Goal: Transaction & Acquisition: Purchase product/service

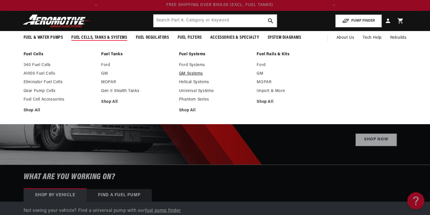
scroll to position [0, 225]
click at [192, 74] on link "GM Systems" at bounding box center [215, 73] width 72 height 5
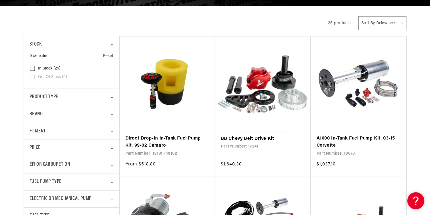
scroll to position [110, 0]
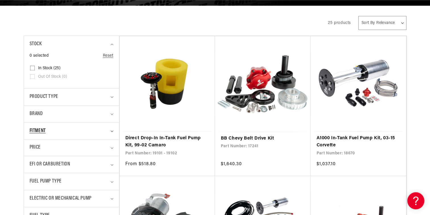
click at [59, 127] on div "Fitment" at bounding box center [69, 131] width 79 height 8
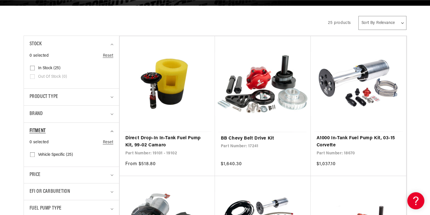
scroll to position [0, 225]
click at [59, 127] on div "Fitment" at bounding box center [69, 131] width 79 height 8
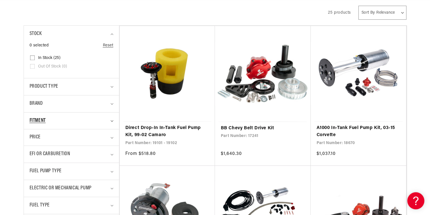
scroll to position [120, 0]
click at [69, 159] on summary "EFI or Carburetion" at bounding box center [72, 153] width 84 height 17
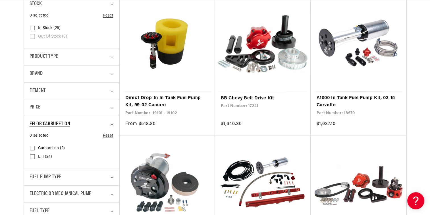
scroll to position [151, 0]
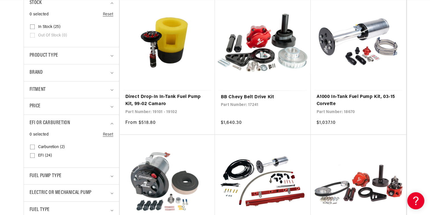
click at [34, 154] on input "EFI (24) EFI (24 products)" at bounding box center [32, 156] width 5 height 5
checkbox input "true"
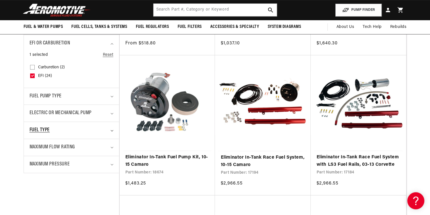
click at [48, 133] on span "Fuel Type" at bounding box center [40, 130] width 20 height 8
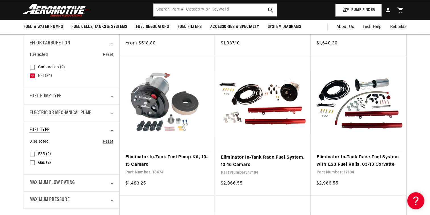
click at [48, 133] on span "Fuel Type" at bounding box center [40, 130] width 20 height 8
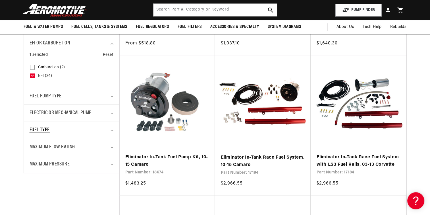
click at [49, 132] on span "Fuel Type" at bounding box center [40, 130] width 20 height 8
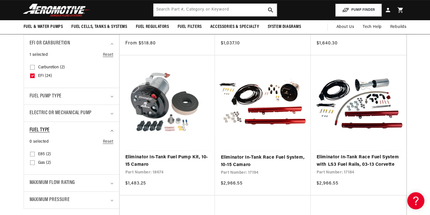
click at [49, 132] on span "Fuel Type" at bounding box center [40, 130] width 20 height 8
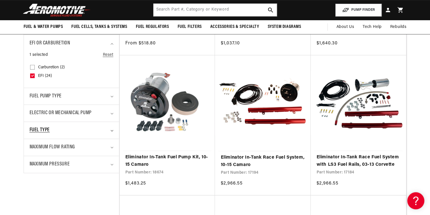
click at [49, 132] on span "Fuel Type" at bounding box center [40, 130] width 20 height 8
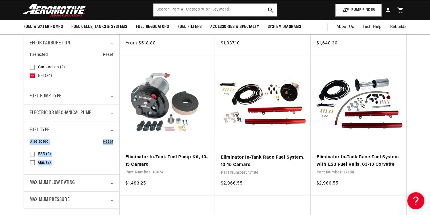
click at [36, 163] on label "Gas (2) Gas (2 products)" at bounding box center [69, 162] width 79 height 9
click at [35, 163] on input "Gas (2) Gas (2 products)" at bounding box center [32, 163] width 5 height 5
click at [58, 112] on span "Electric or Mechanical Pump" at bounding box center [61, 113] width 62 height 8
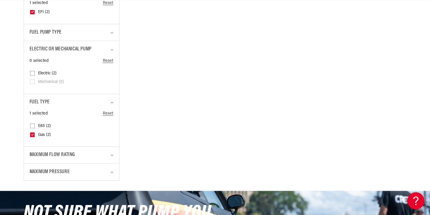
click at [32, 134] on icon at bounding box center [32, 134] width 2 height 1
click at [32, 134] on input "Gas (2) Gas (2 products)" at bounding box center [32, 135] width 5 height 5
checkbox input "false"
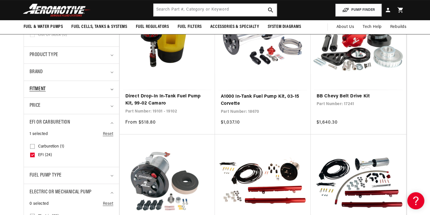
click at [52, 89] on div "Fitment" at bounding box center [69, 89] width 79 height 8
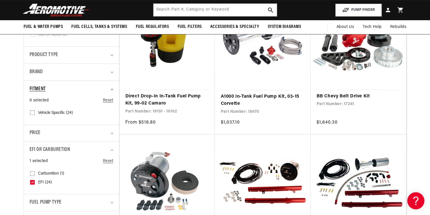
click at [52, 89] on div "Fitment" at bounding box center [69, 89] width 79 height 8
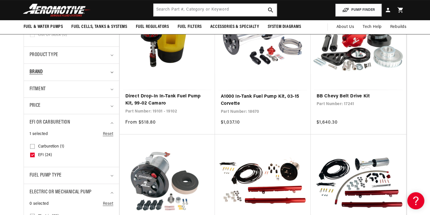
click at [49, 75] on div "Brand" at bounding box center [69, 72] width 79 height 8
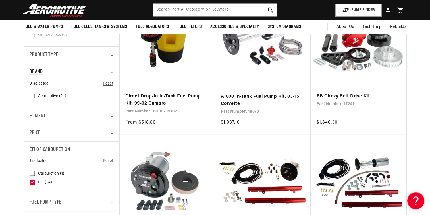
click at [49, 75] on div "Brand" at bounding box center [69, 72] width 79 height 8
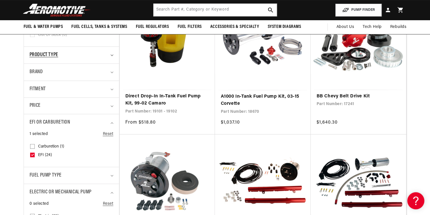
click at [53, 52] on span "Product type" at bounding box center [44, 55] width 29 height 8
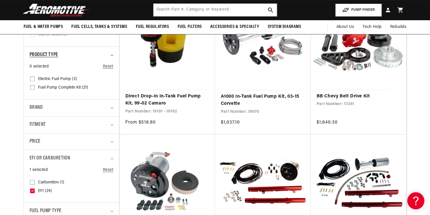
click at [53, 53] on span "Product type" at bounding box center [44, 55] width 29 height 8
